Goal: Task Accomplishment & Management: Use online tool/utility

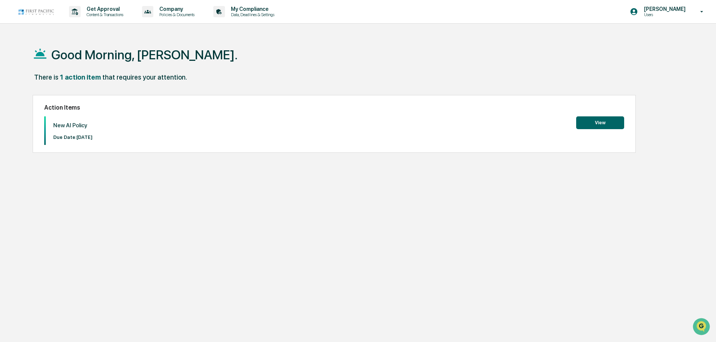
click at [609, 121] on button "View" at bounding box center [600, 122] width 48 height 13
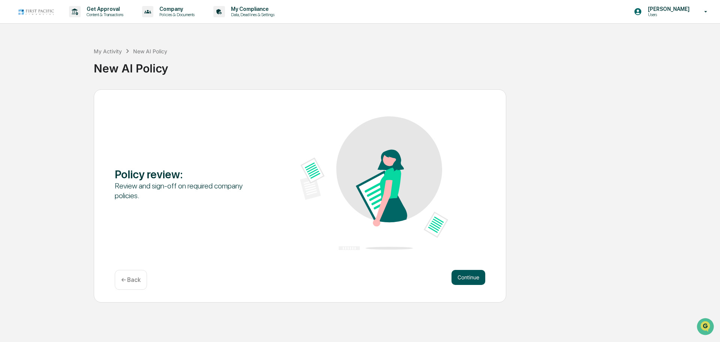
click at [463, 274] on button "Continue" at bounding box center [468, 277] width 34 height 15
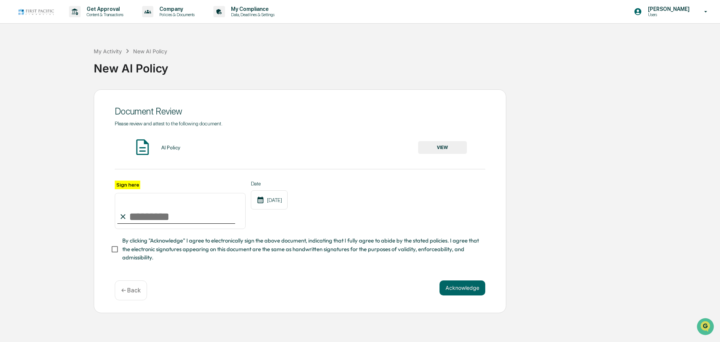
click at [434, 148] on button "VIEW" at bounding box center [442, 147] width 49 height 13
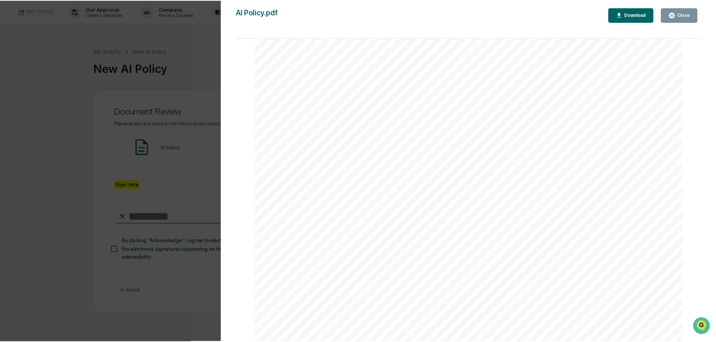
scroll to position [270, 0]
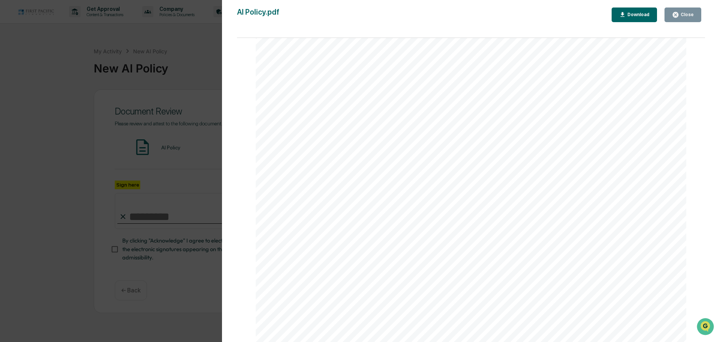
click at [676, 14] on icon "button" at bounding box center [675, 14] width 7 height 7
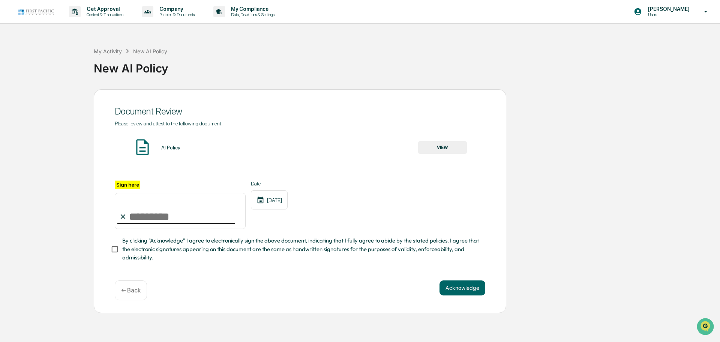
click at [126, 211] on input "Sign here" at bounding box center [180, 211] width 131 height 36
type input "**********"
click at [475, 289] on button "Acknowledge" at bounding box center [462, 287] width 46 height 15
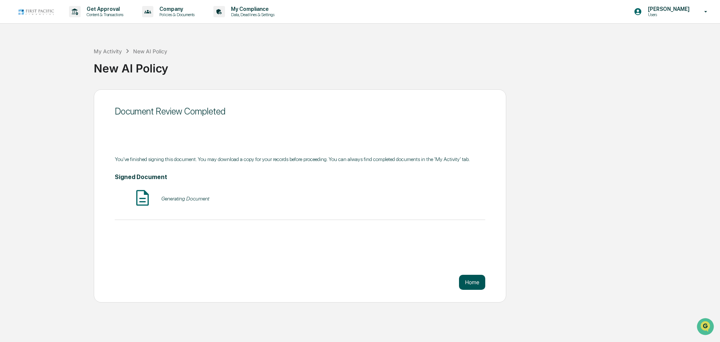
click at [472, 283] on button "Home" at bounding box center [472, 281] width 26 height 15
